Goal: Find specific page/section: Find specific page/section

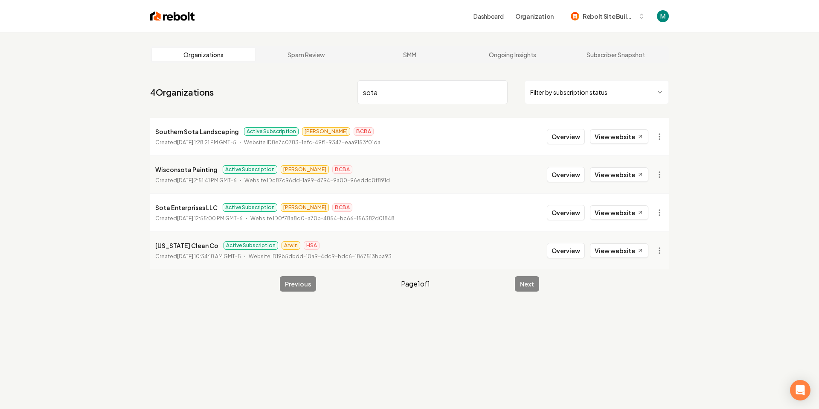
click at [402, 98] on input "sota" at bounding box center [433, 92] width 150 height 24
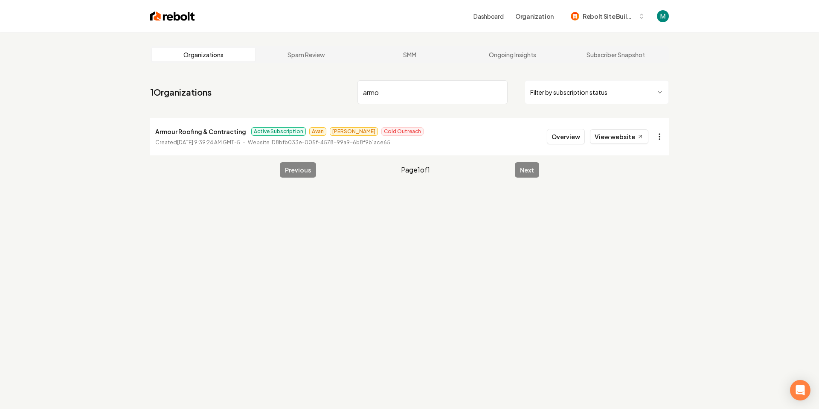
click at [661, 137] on html "Dashboard Organization Rebolt Site Builder Organizations Spam Review SMM Ongoin…" at bounding box center [409, 204] width 819 height 409
click at [642, 195] on link "View in Clerk" at bounding box center [639, 197] width 54 height 14
click at [382, 93] on input "armo" at bounding box center [433, 92] width 150 height 24
type input "[PERSON_NAME]"
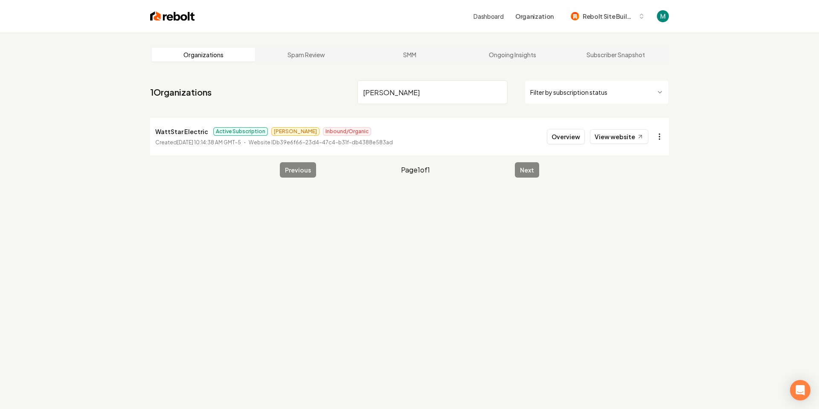
click at [660, 135] on html "Dashboard Organization Rebolt Site Builder Organizations Spam Review SMM Ongoin…" at bounding box center [409, 204] width 819 height 409
click at [641, 197] on link "View in Clerk" at bounding box center [639, 197] width 54 height 14
click at [665, 134] on html "Dashboard Organization Rebolt Site Builder Organizations Spam Review SMM Ongoin…" at bounding box center [409, 204] width 819 height 409
click at [648, 198] on link "View in Clerk" at bounding box center [639, 197] width 54 height 14
